Goal: Transaction & Acquisition: Purchase product/service

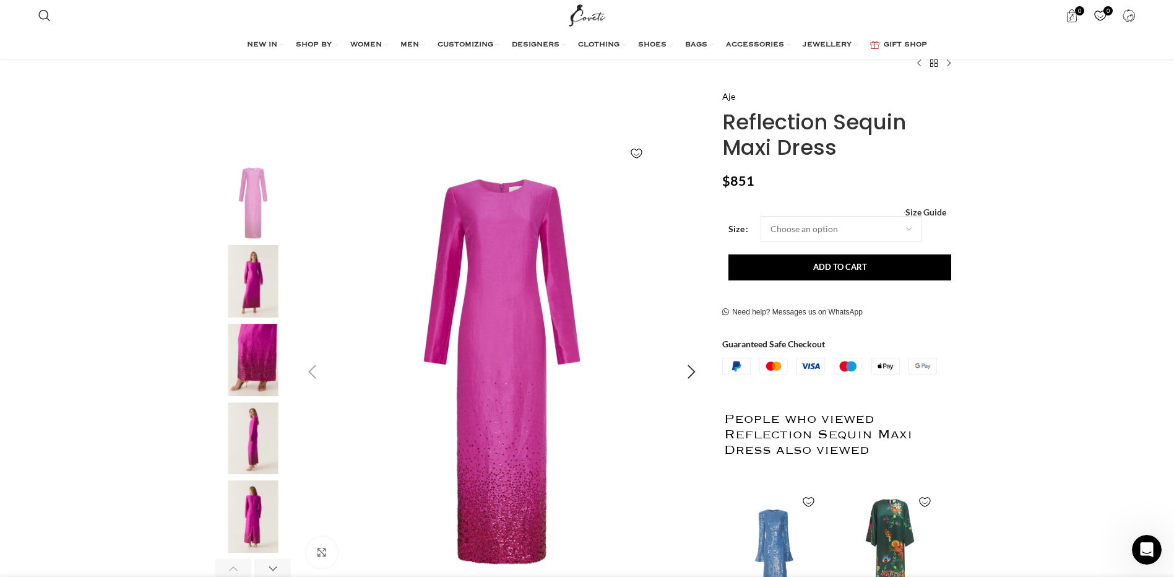
scroll to position [124, 0]
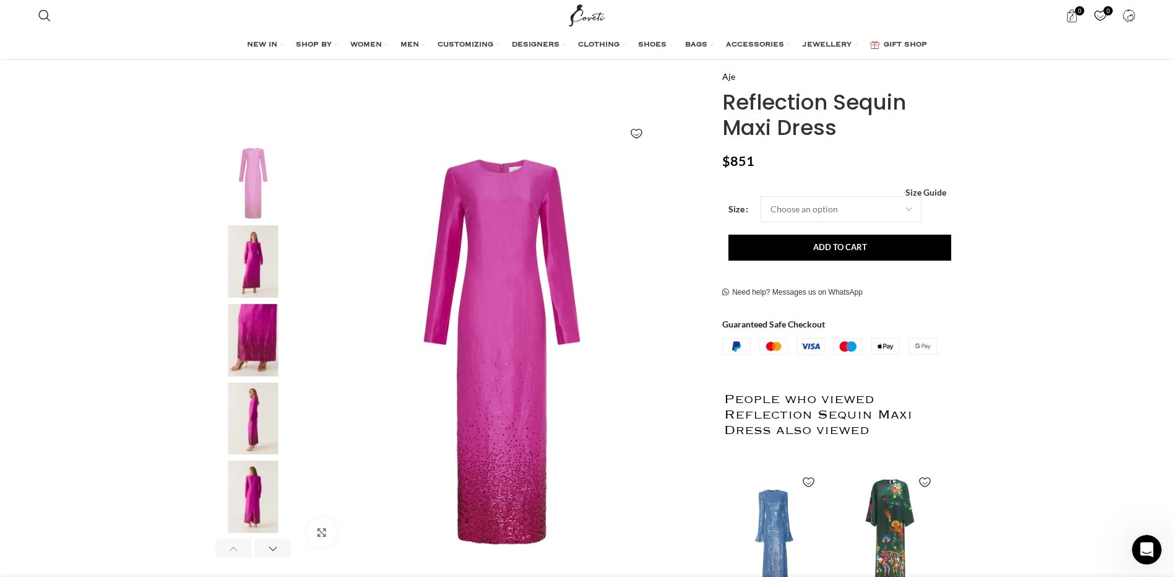
click at [266, 256] on img "2 / 6" at bounding box center [252, 261] width 75 height 72
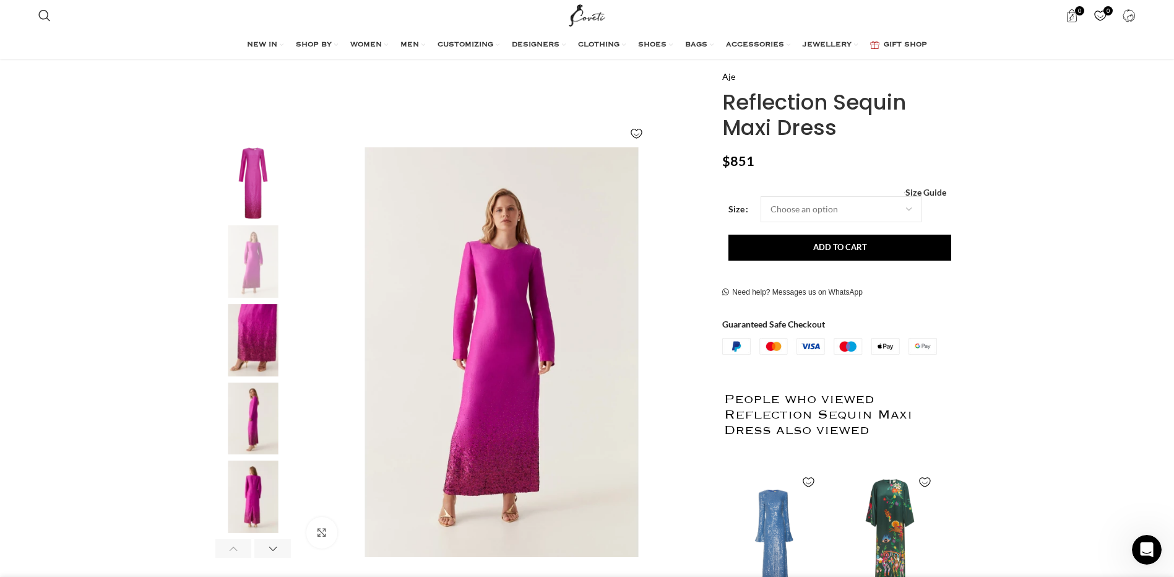
click at [255, 349] on img "3 / 6" at bounding box center [252, 340] width 75 height 72
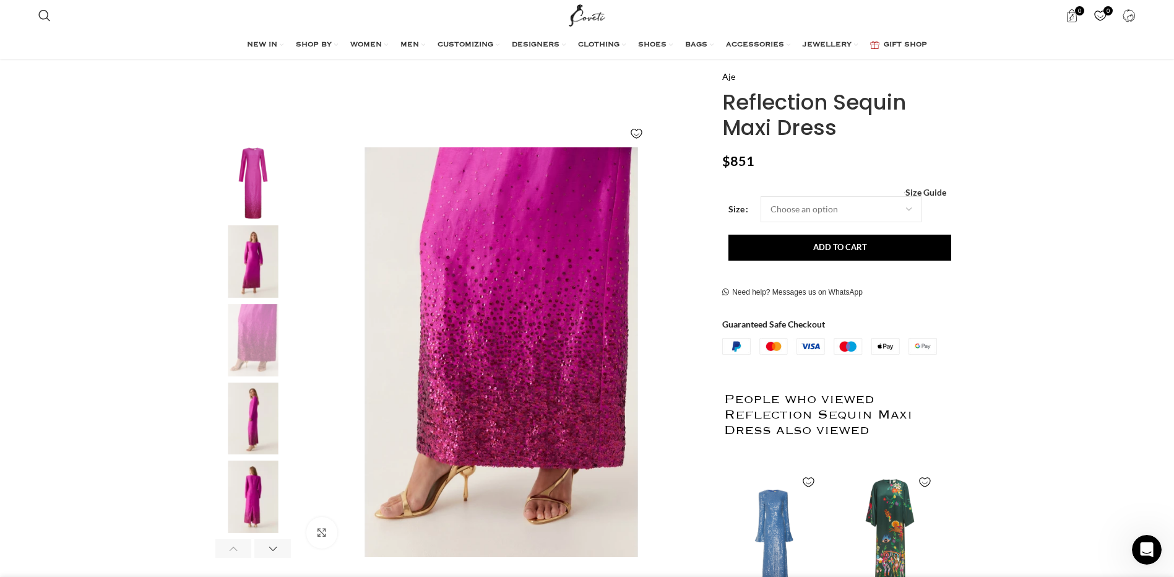
click at [249, 392] on img "4 / 6" at bounding box center [252, 418] width 75 height 72
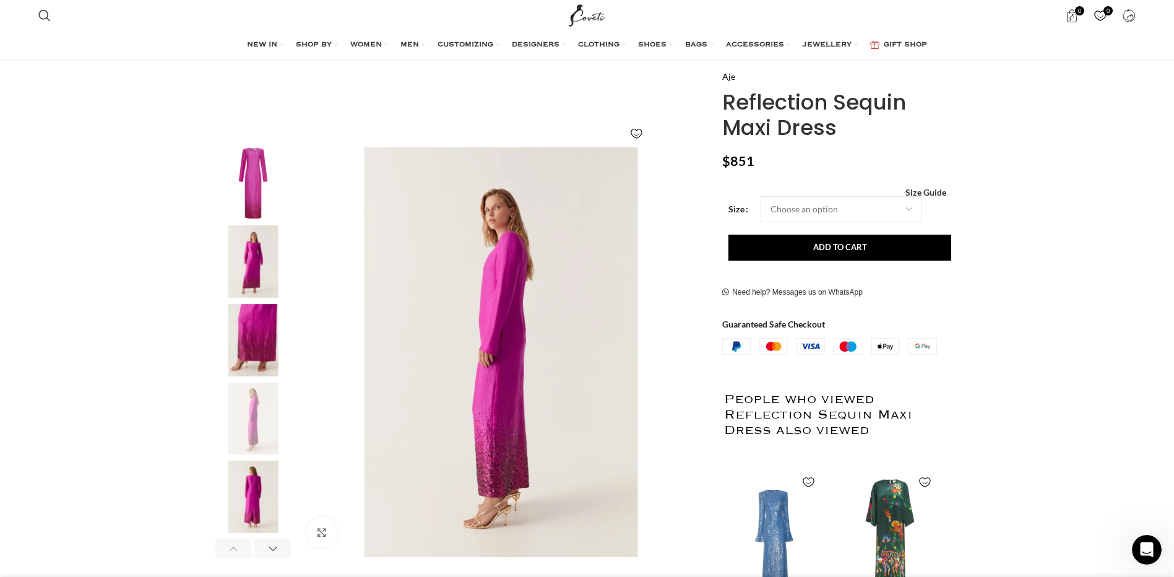
click at [246, 484] on img "5 / 6" at bounding box center [252, 496] width 75 height 72
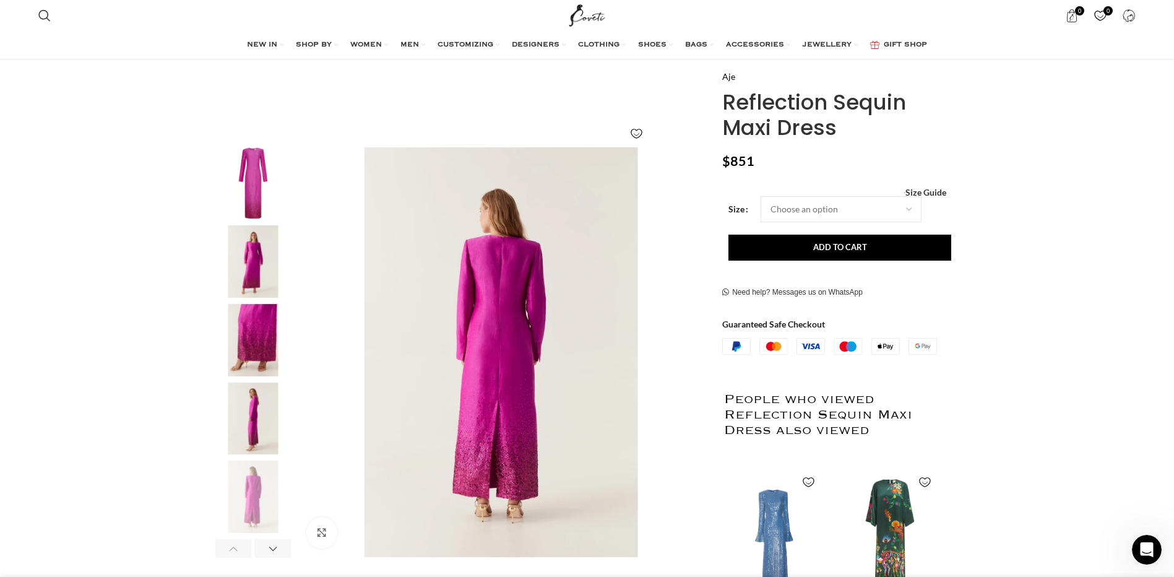
click at [263, 194] on img "1 / 6" at bounding box center [252, 183] width 75 height 72
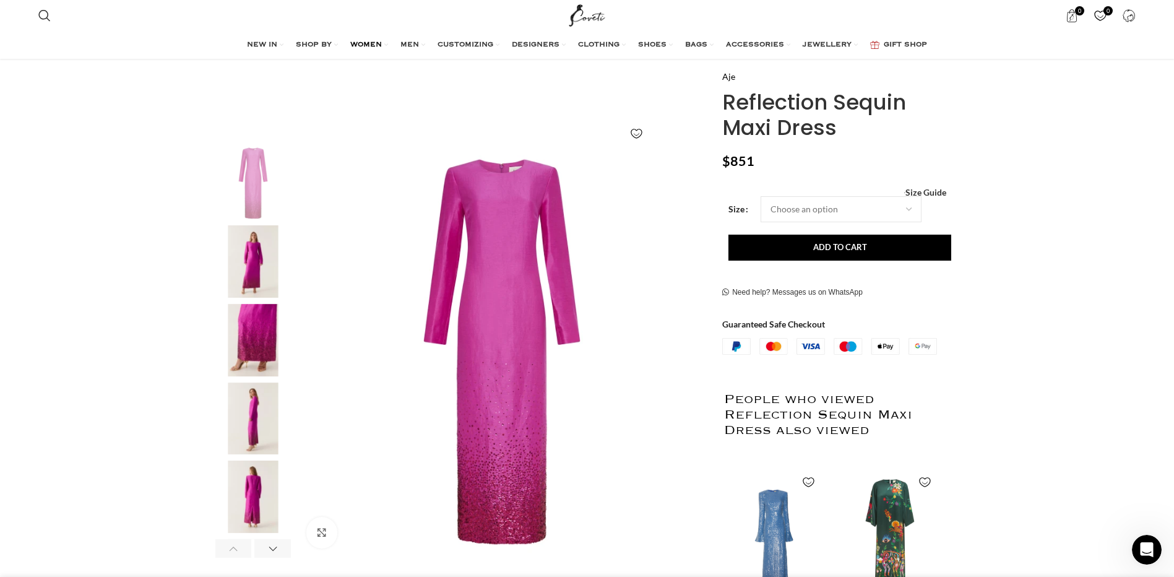
scroll to position [0, 391]
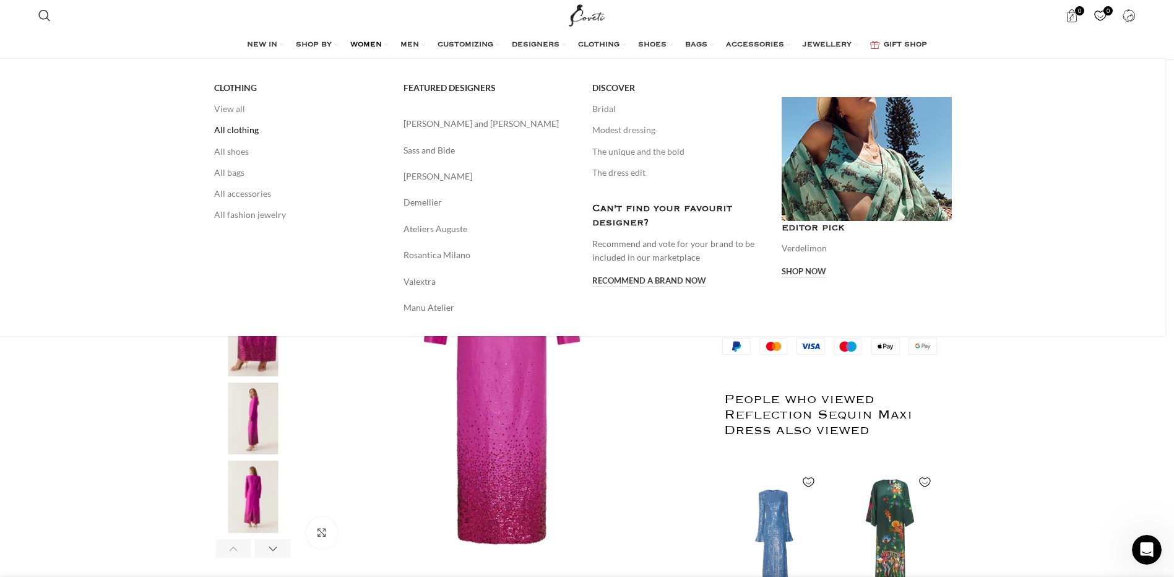
click at [248, 133] on link "All clothing" at bounding box center [299, 129] width 171 height 21
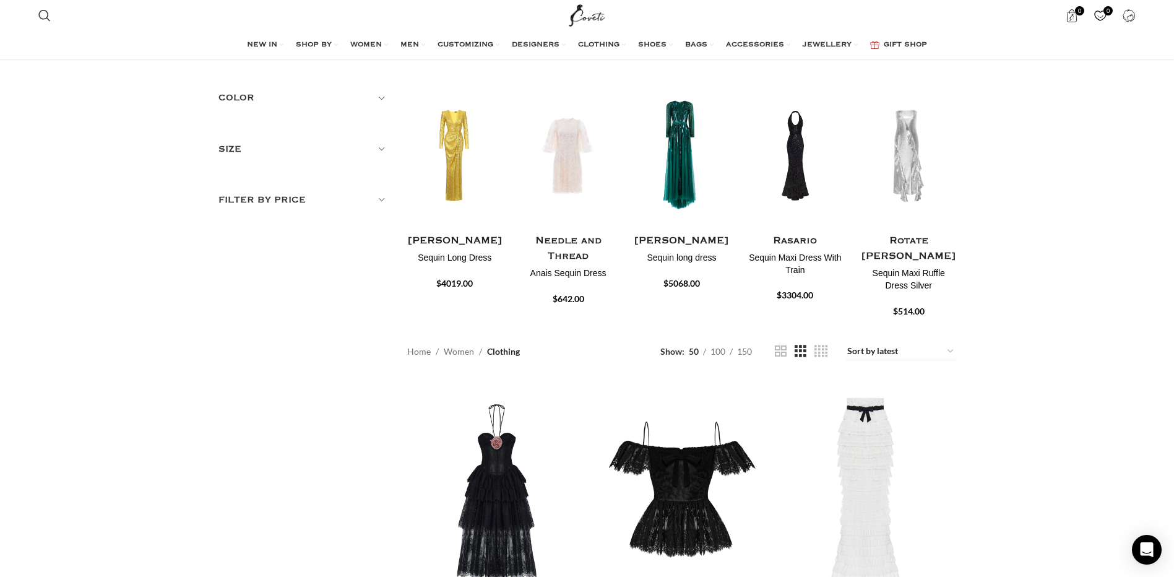
scroll to position [62, 0]
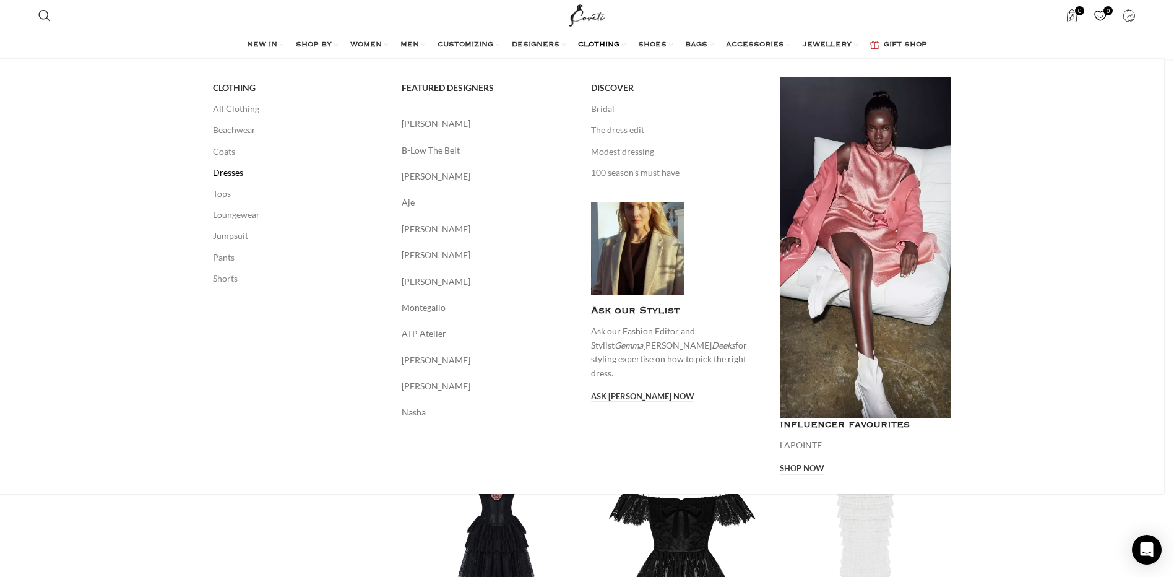
click at [240, 173] on link "Dresses" at bounding box center [298, 172] width 171 height 21
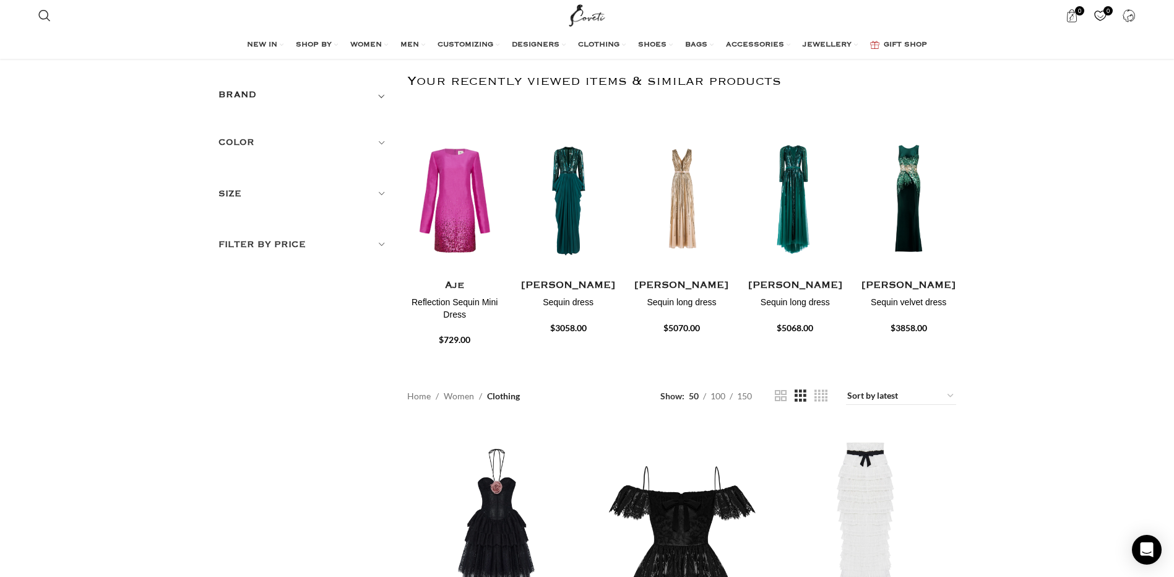
scroll to position [2, 0]
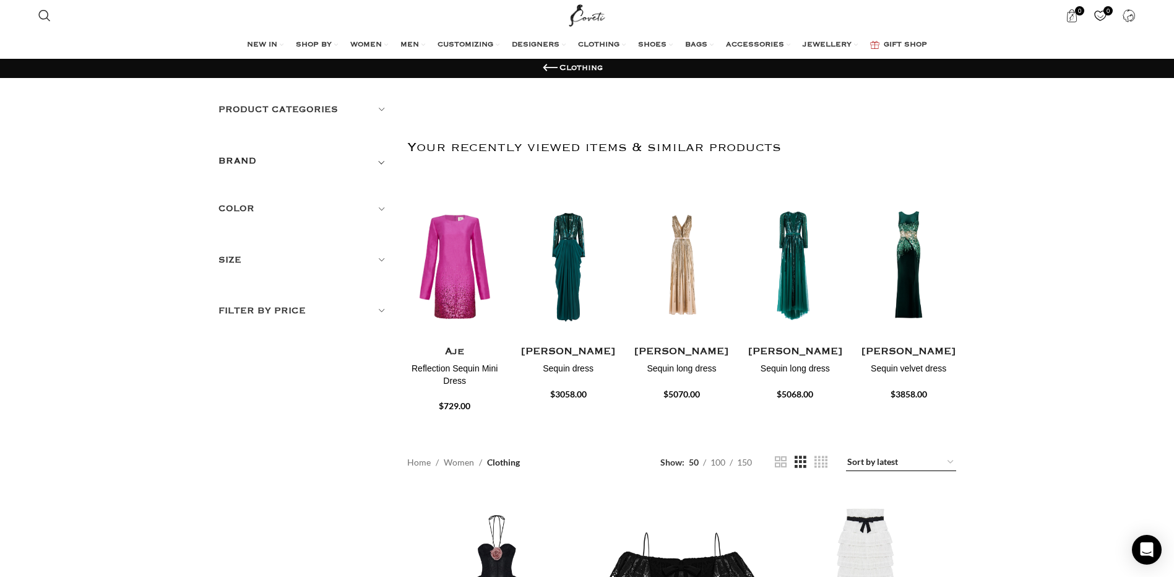
click at [908, 455] on select "Sort by popularity Sort by average rating Sort by latest Sort by price: low to …" at bounding box center [901, 461] width 110 height 17
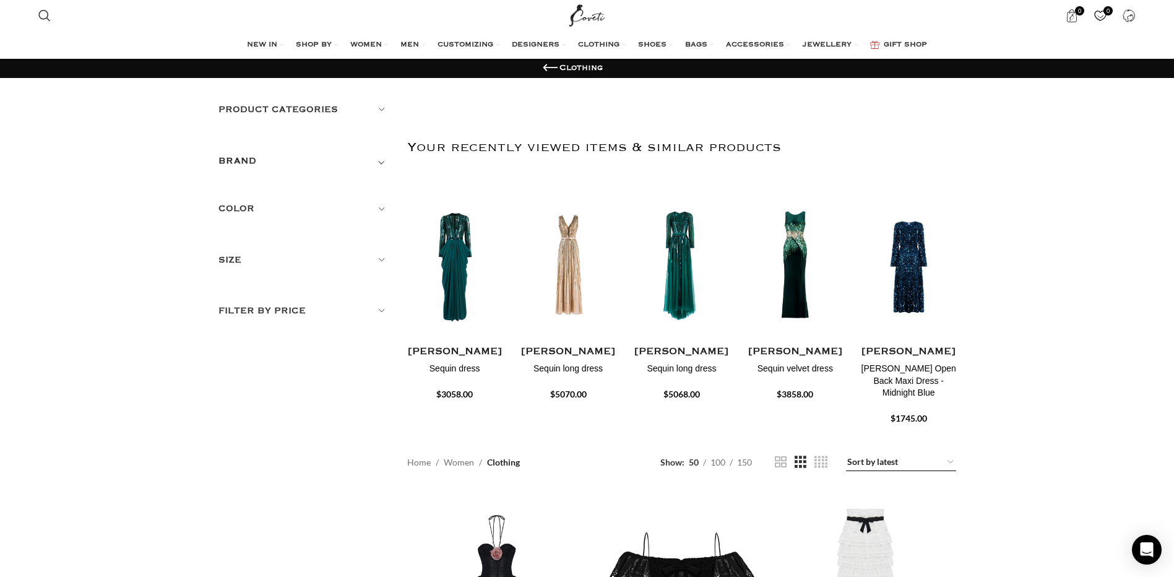
select select "price"
click at [846, 453] on select "Sort by popularity Sort by average rating Sort by latest Sort by price: low to …" at bounding box center [901, 461] width 110 height 17
